Goal: Check status

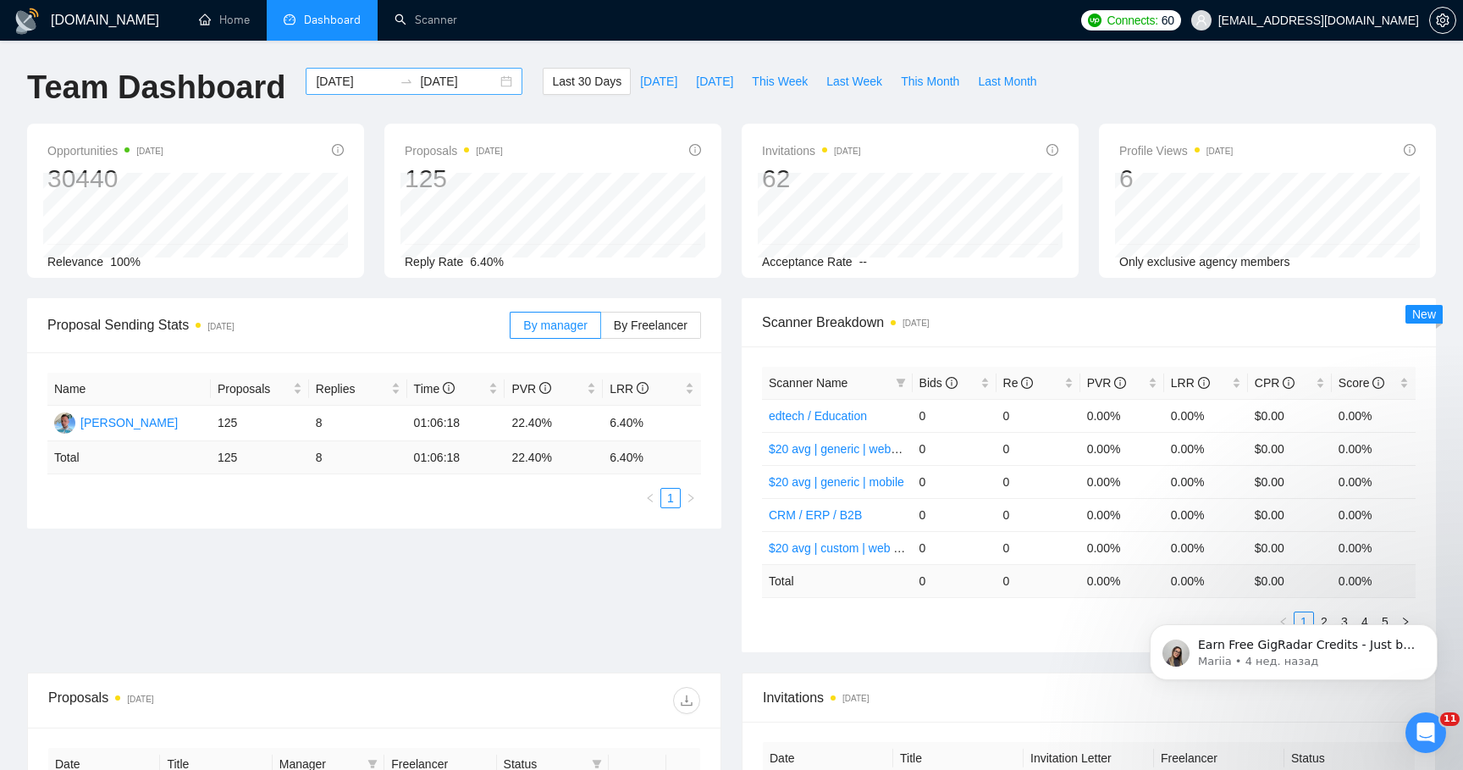
click at [459, 80] on input "[DATE]" at bounding box center [458, 81] width 77 height 19
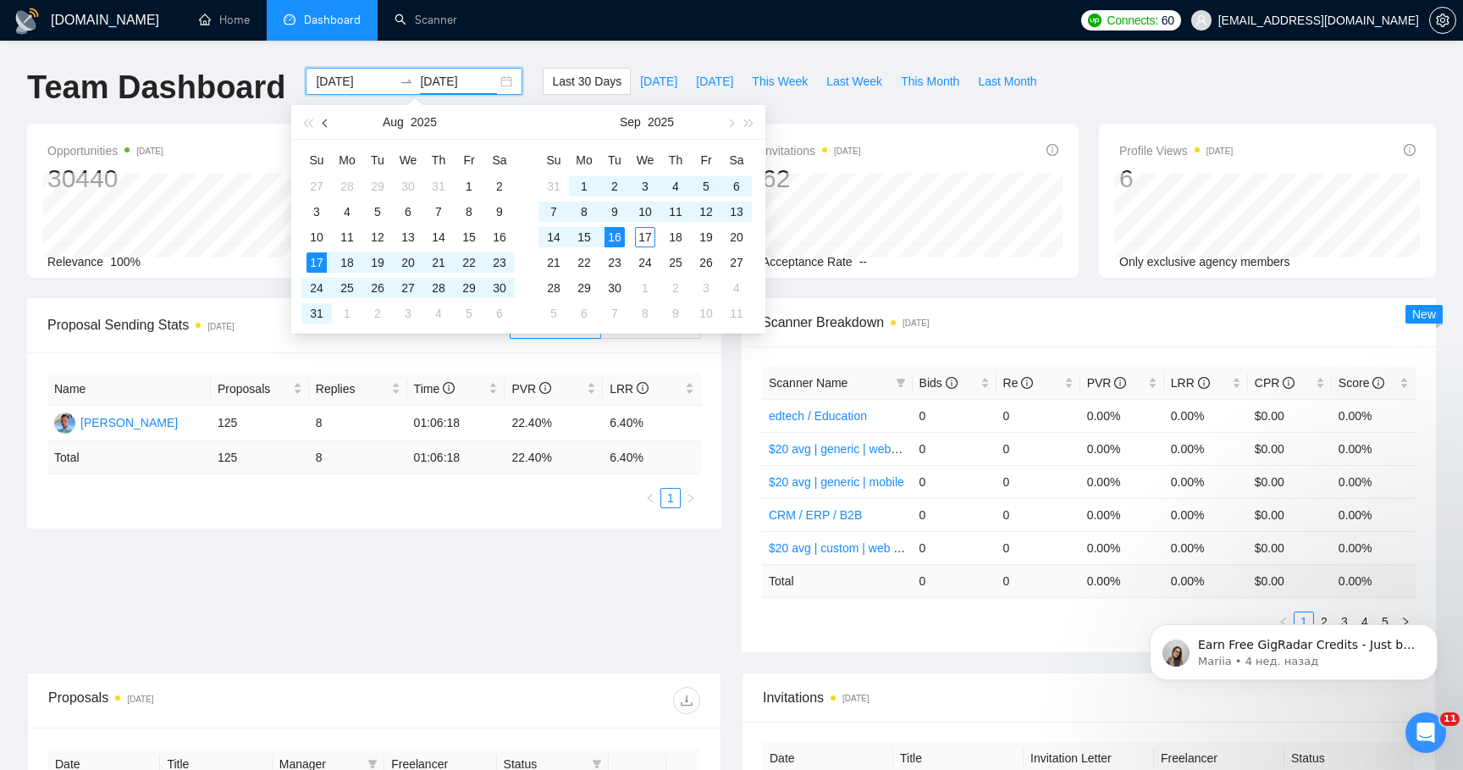
click at [323, 129] on button "button" at bounding box center [326, 122] width 19 height 34
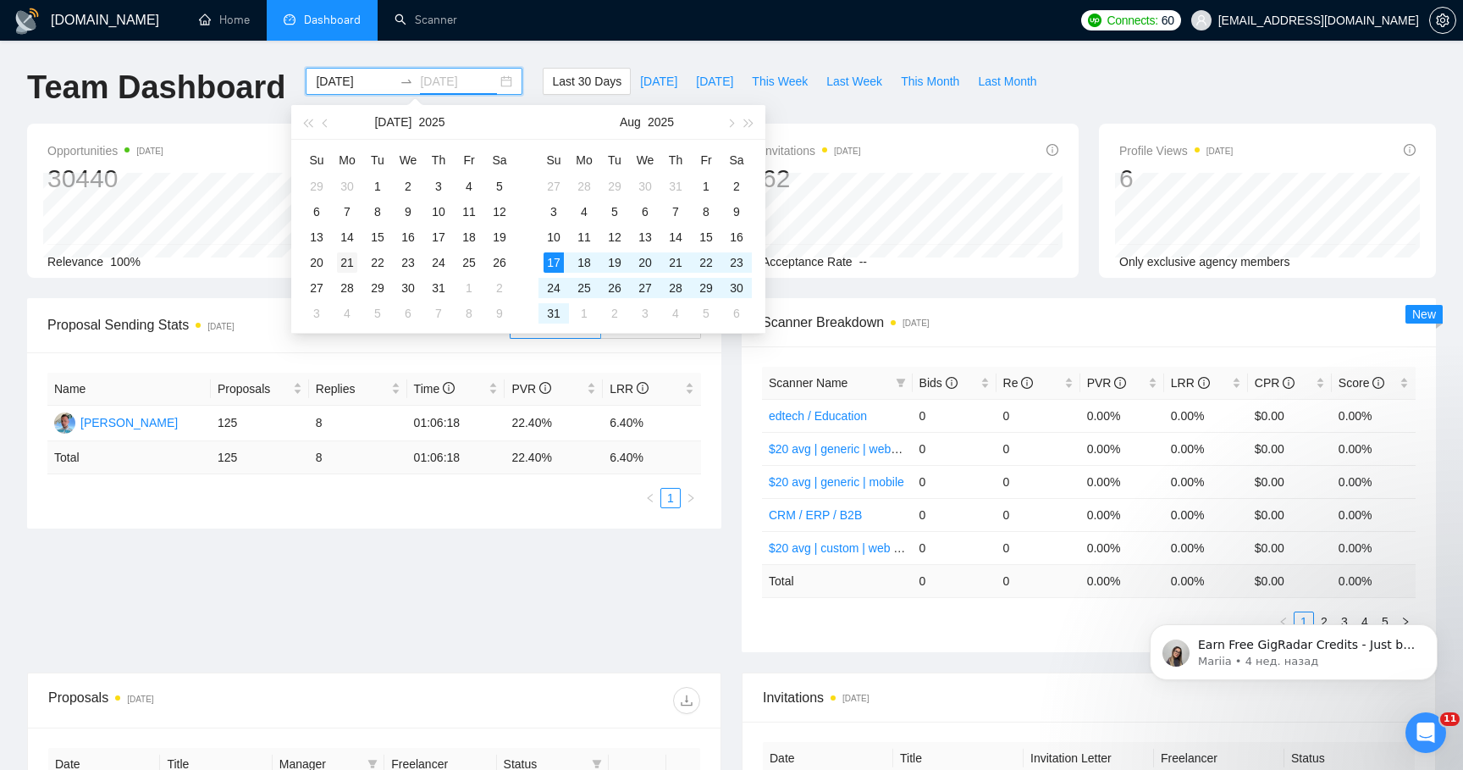
type input "[DATE]"
click at [352, 259] on div "21" at bounding box center [347, 262] width 20 height 20
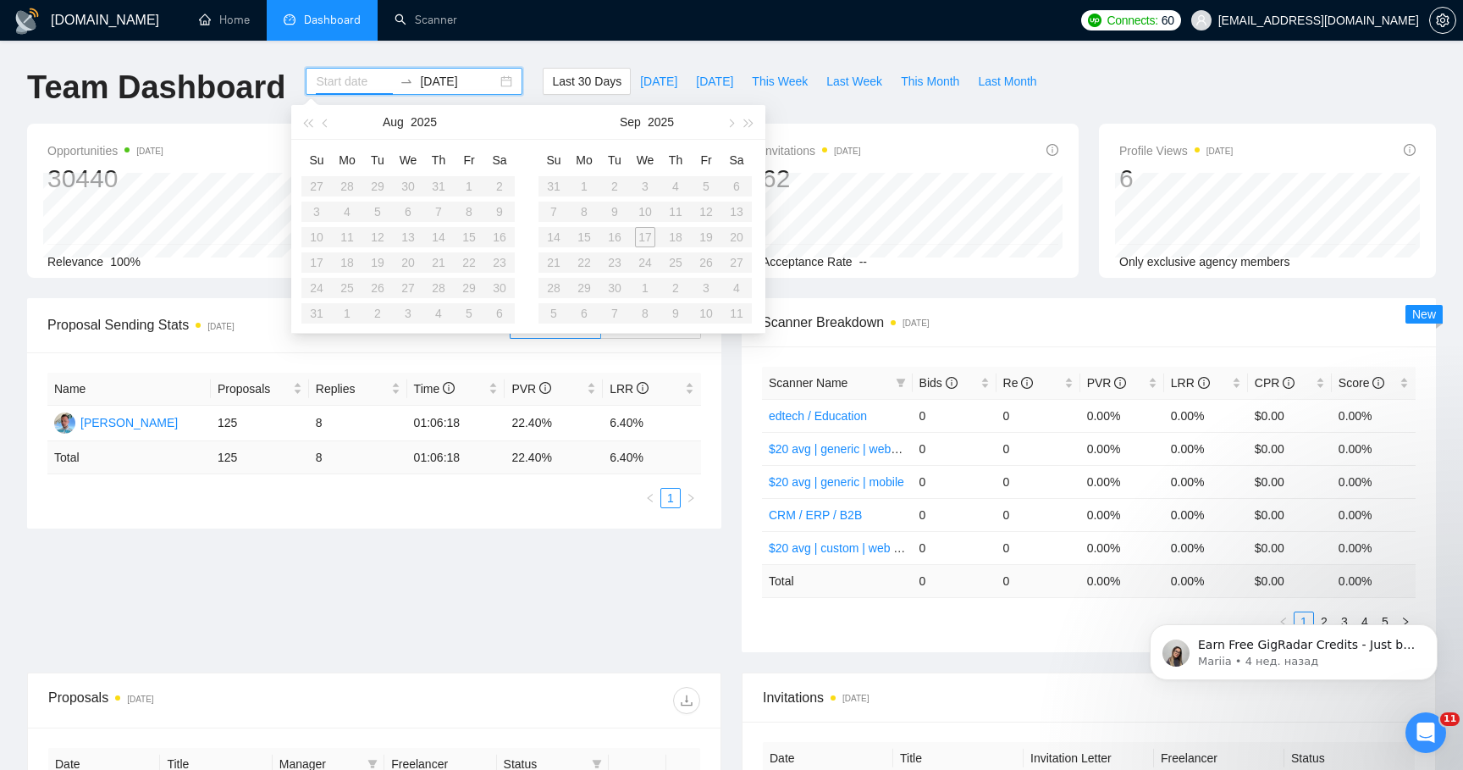
click at [474, 81] on input "[DATE]" at bounding box center [458, 81] width 77 height 19
click at [359, 86] on input at bounding box center [354, 81] width 77 height 19
click at [463, 82] on input "[DATE]" at bounding box center [458, 81] width 77 height 19
click at [732, 125] on button "button" at bounding box center [730, 122] width 19 height 34
type input "[DATE]"
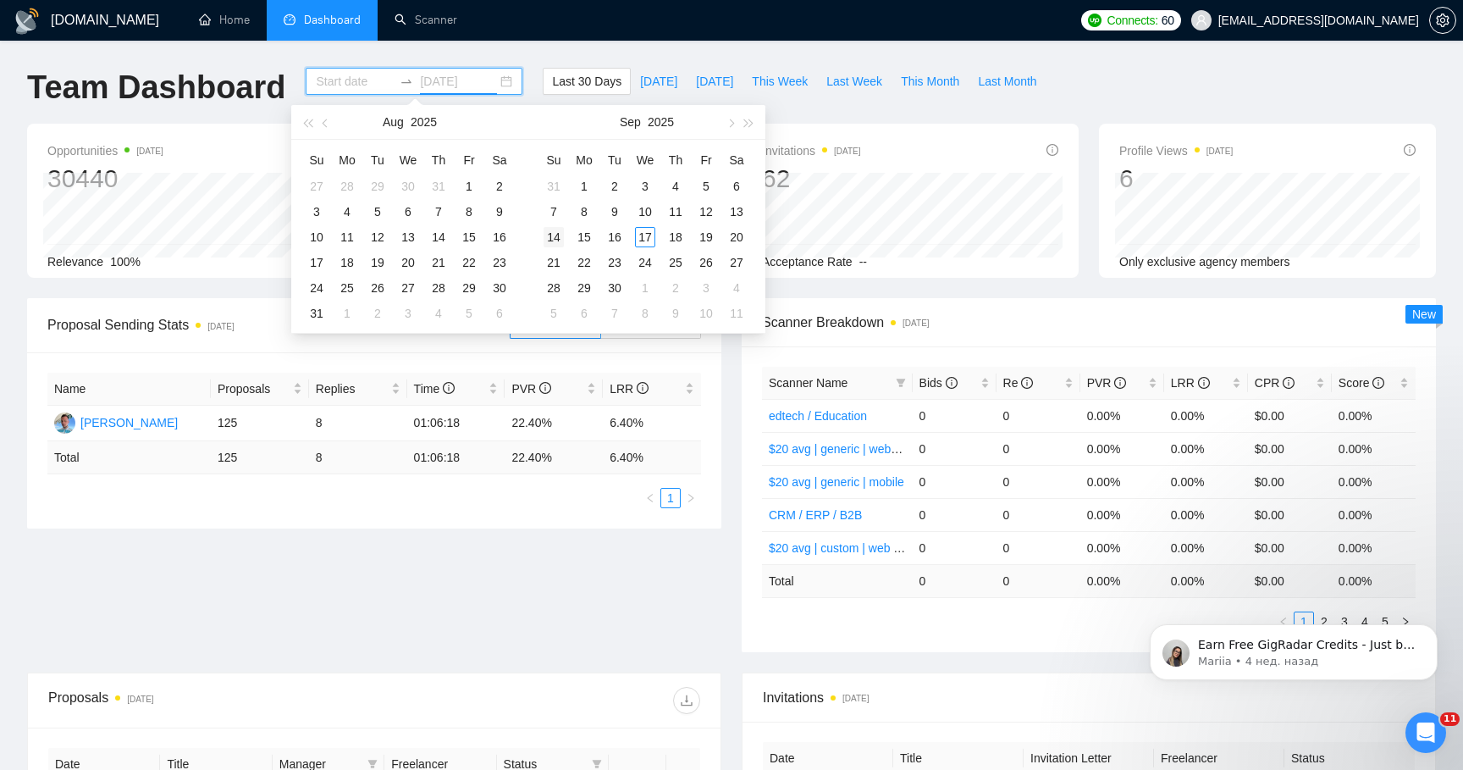
click at [564, 234] on td "14" at bounding box center [554, 236] width 30 height 25
type input "[DATE]"
click at [318, 124] on button "button" at bounding box center [326, 122] width 19 height 34
type input "[DATE]"
click at [346, 260] on div "21" at bounding box center [347, 262] width 20 height 20
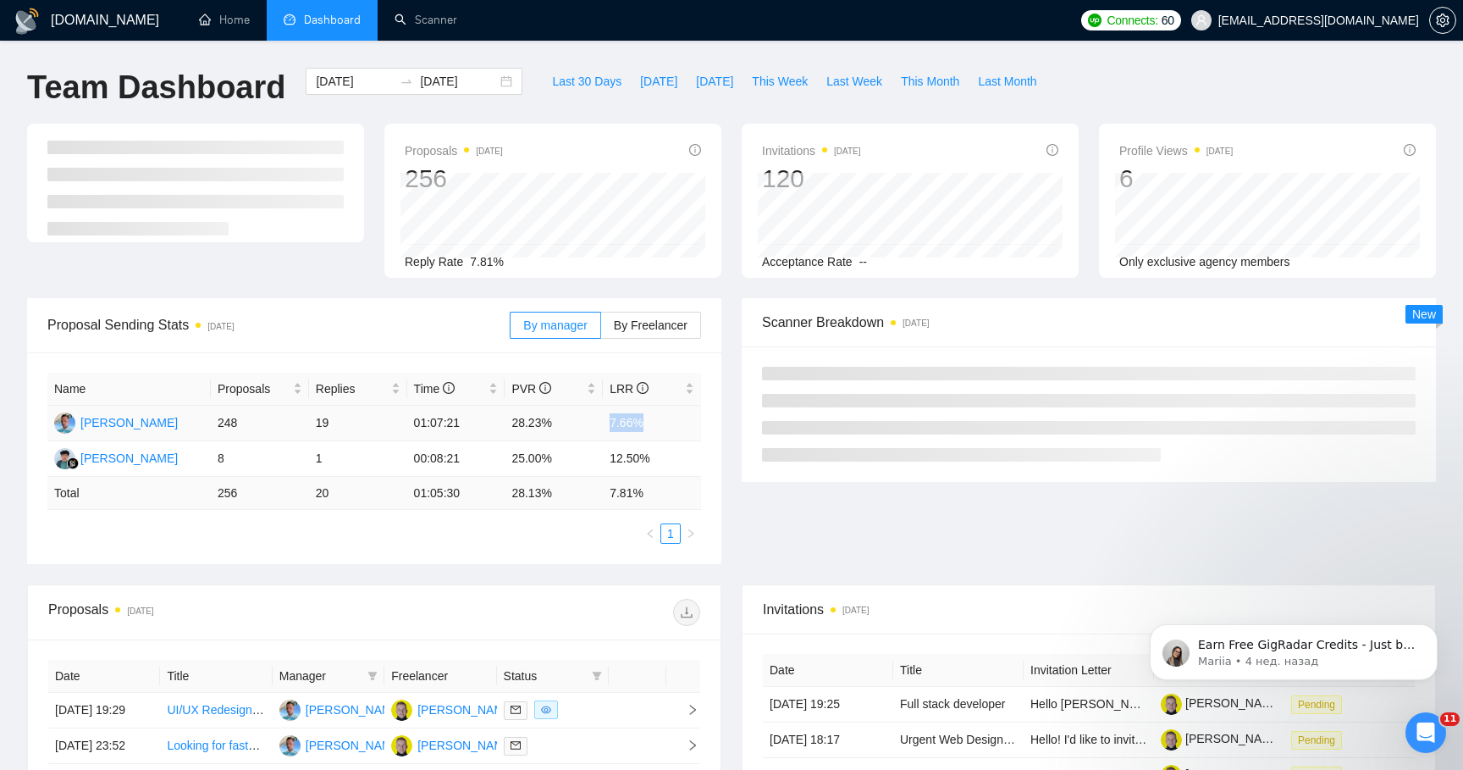
drag, startPoint x: 611, startPoint y: 426, endPoint x: 649, endPoint y: 426, distance: 38.1
click at [649, 426] on td "7.66%" at bounding box center [652, 424] width 98 height 36
click at [648, 425] on td "7.66%" at bounding box center [652, 424] width 98 height 36
